Goal: Information Seeking & Learning: Understand process/instructions

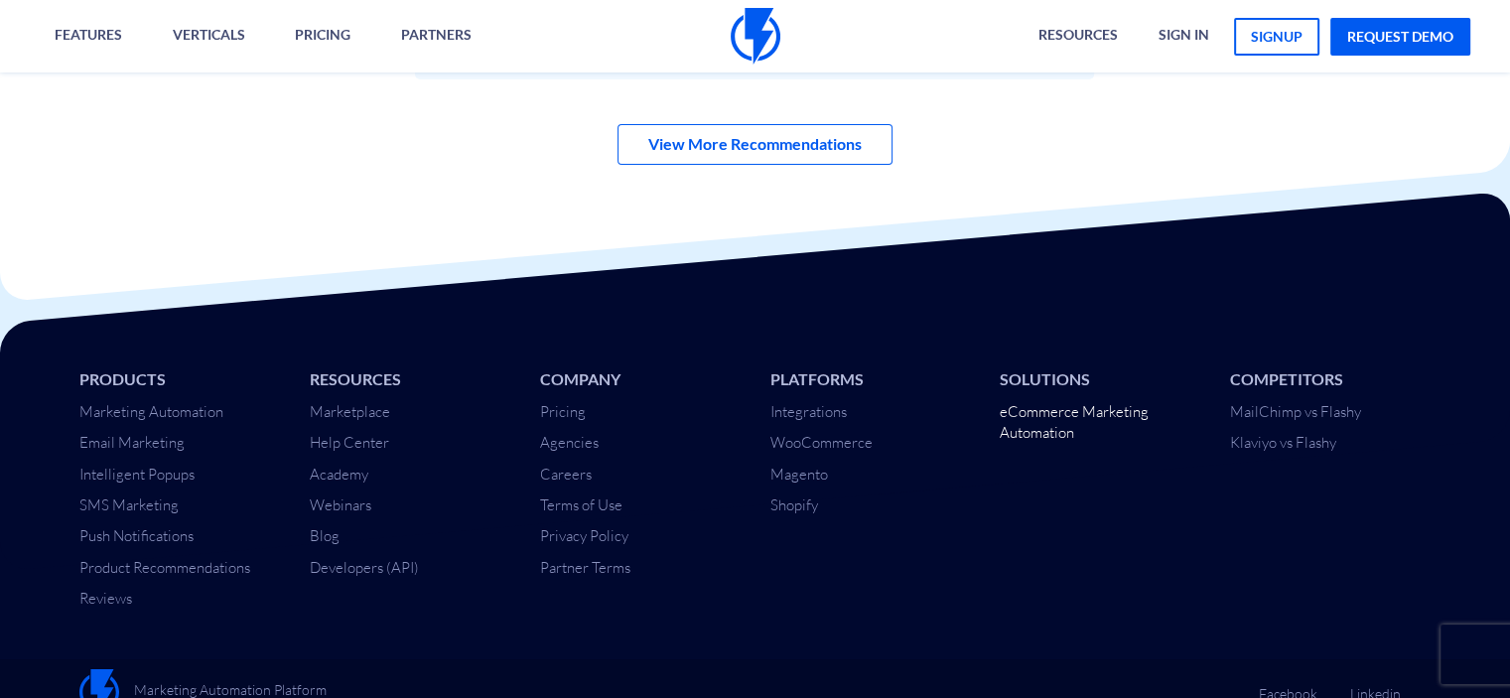
scroll to position [6996, 0]
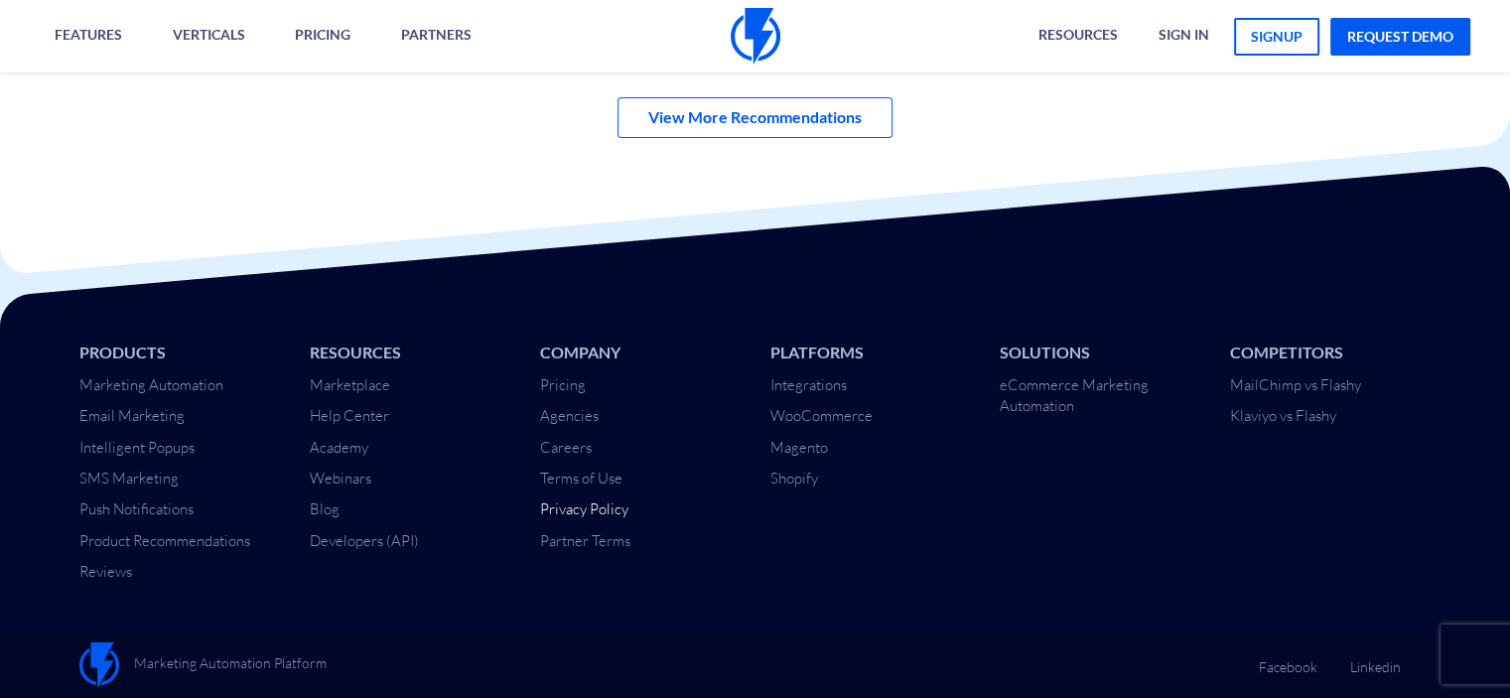
click at [588, 517] on link "Privacy Policy" at bounding box center [584, 508] width 88 height 19
click at [581, 483] on link "Terms of Use" at bounding box center [581, 477] width 82 height 19
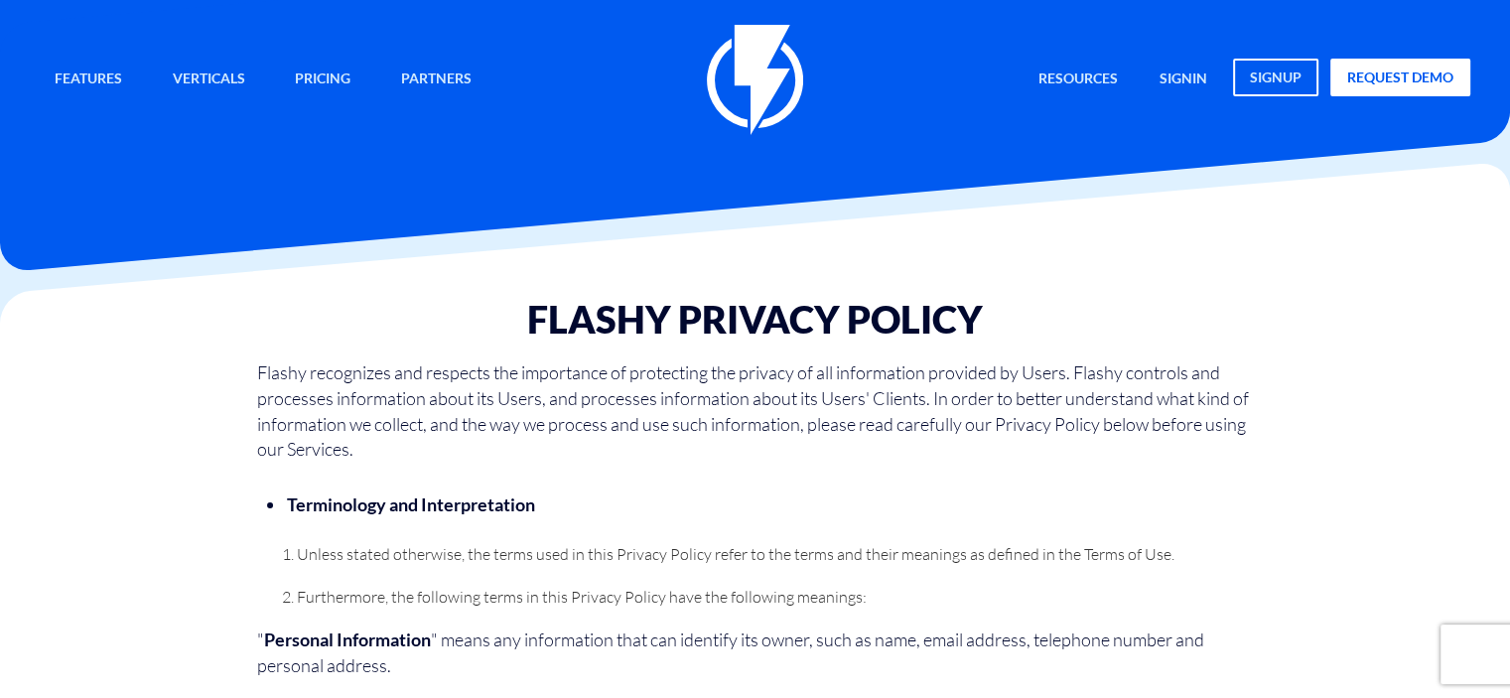
click at [602, 315] on h1 "Flashy Privacy Policy" at bounding box center [754, 320] width 997 height 42
copy h1 "Flashy"
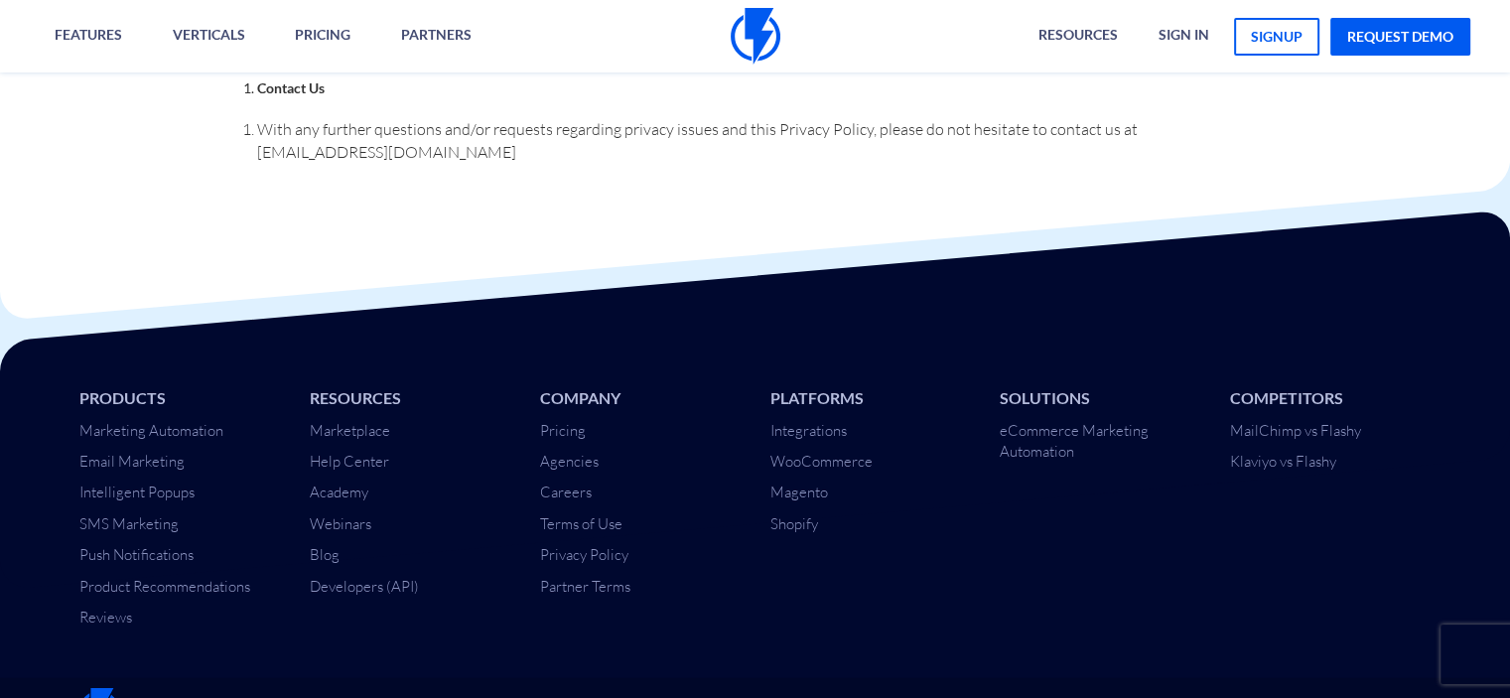
scroll to position [4345, 0]
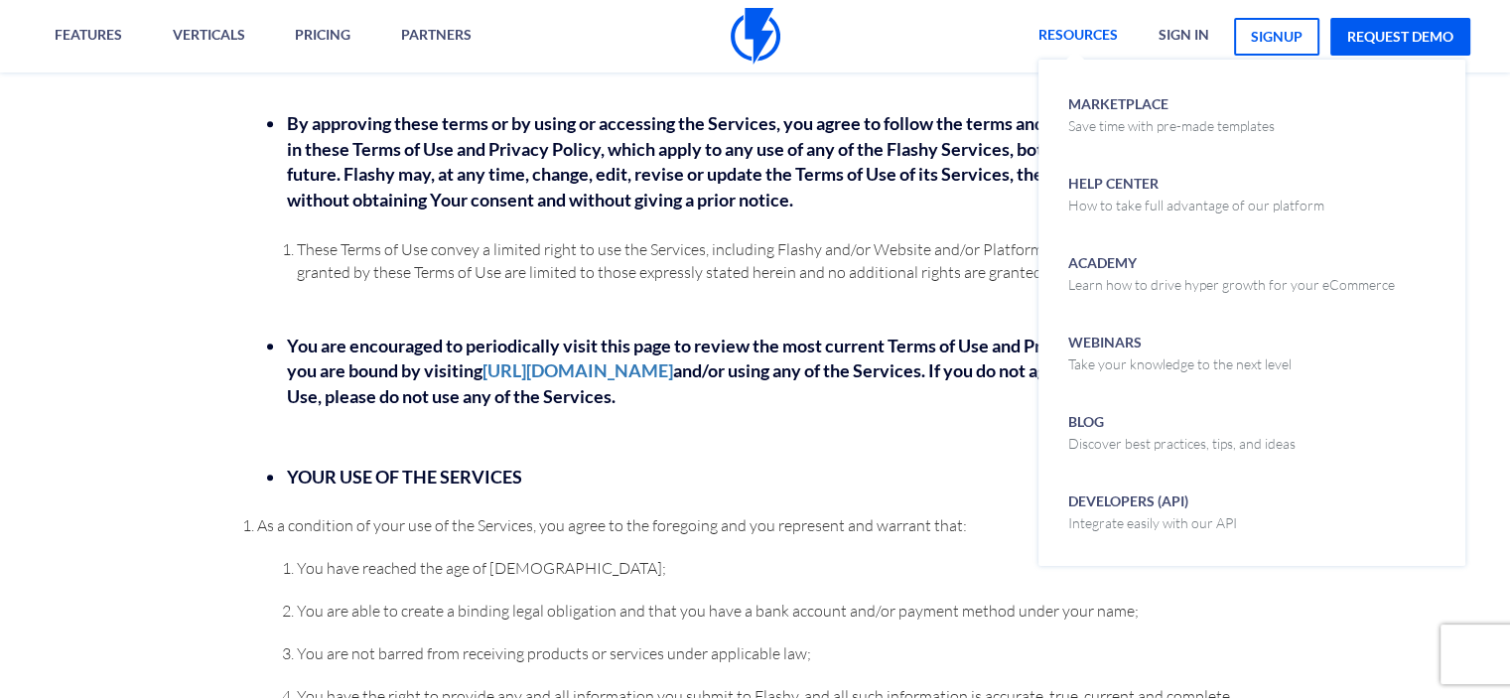
scroll to position [6779, 0]
